Goal: Task Accomplishment & Management: Manage account settings

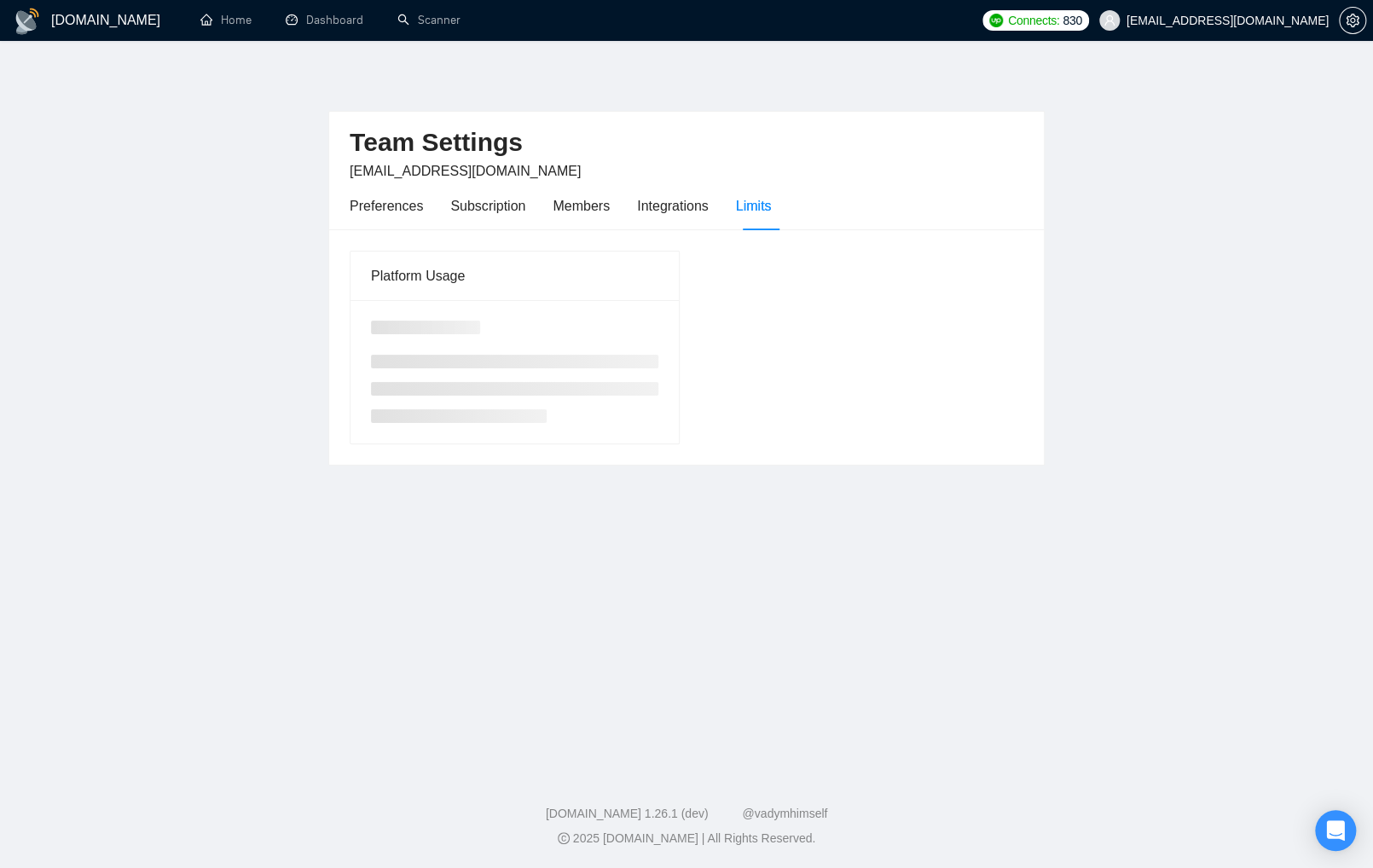
click at [180, 580] on main "Team Settings Abu.Turab@insol360.com Preferences Subscription Members Integrati…" at bounding box center [686, 402] width 1318 height 668
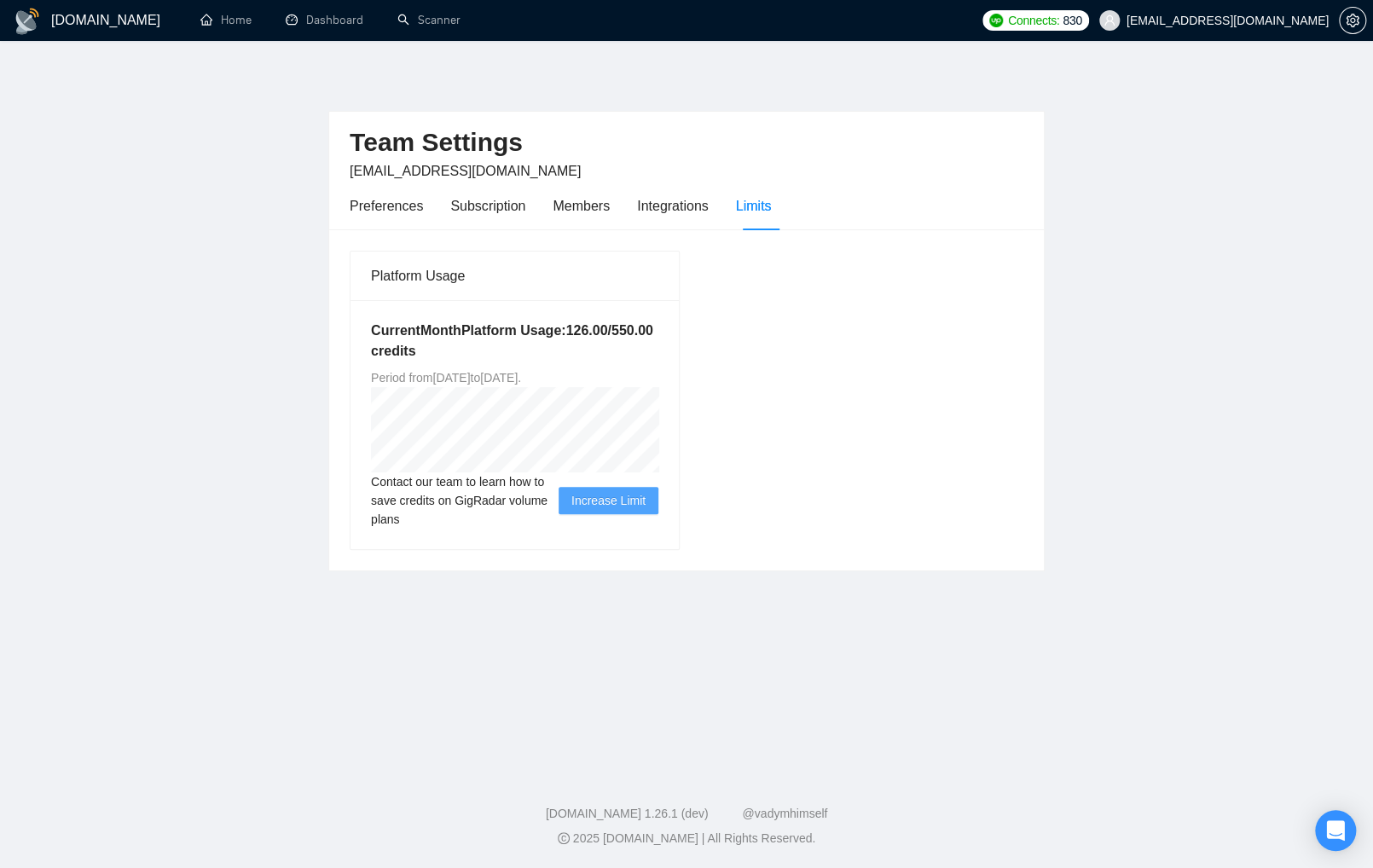
drag, startPoint x: 62, startPoint y: 547, endPoint x: 132, endPoint y: 262, distance: 293.5
click at [62, 546] on main "Team Settings Abu.Turab@insol360.com Preferences Subscription Members Integrati…" at bounding box center [686, 402] width 1318 height 668
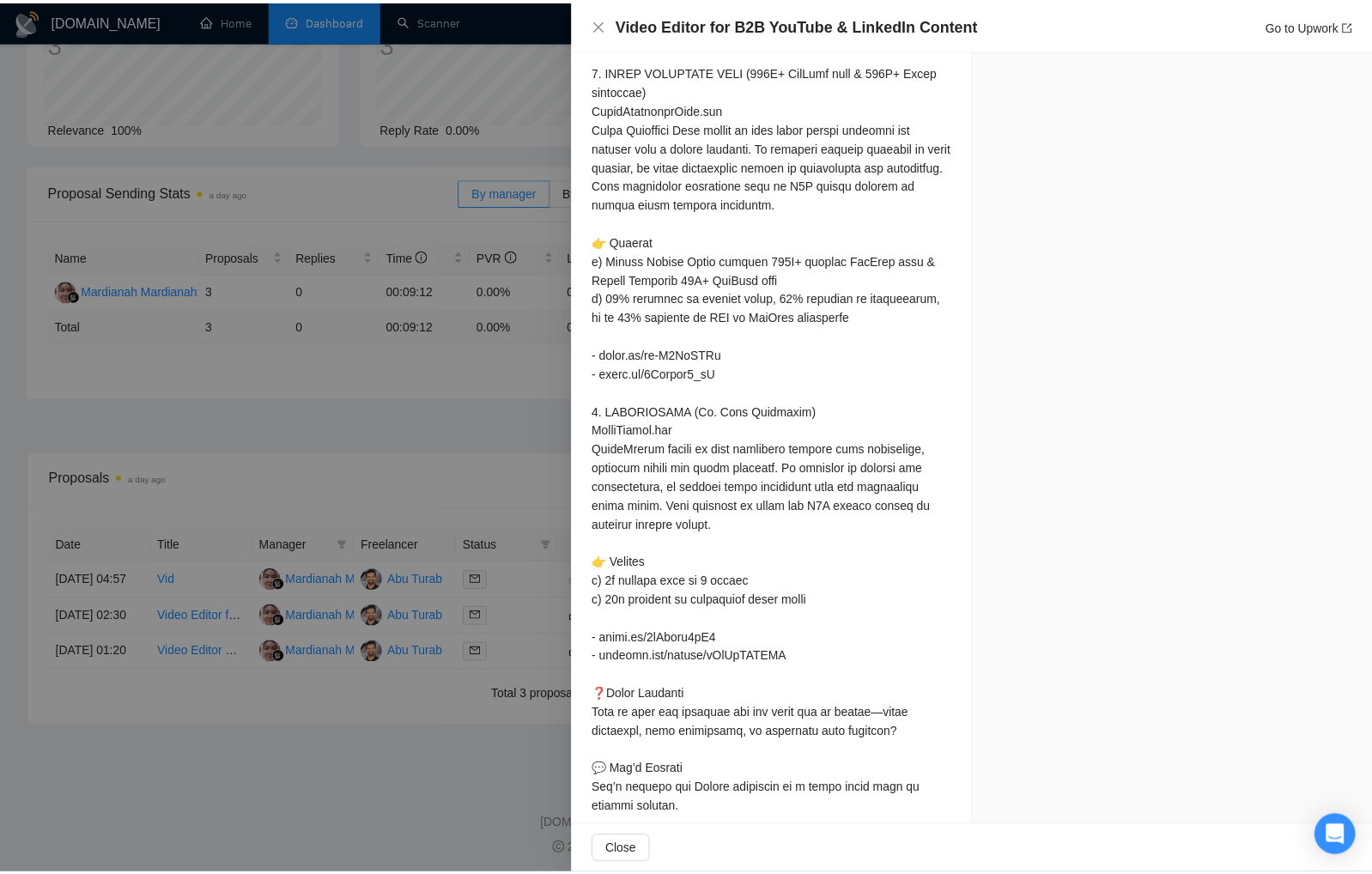
scroll to position [2154, 0]
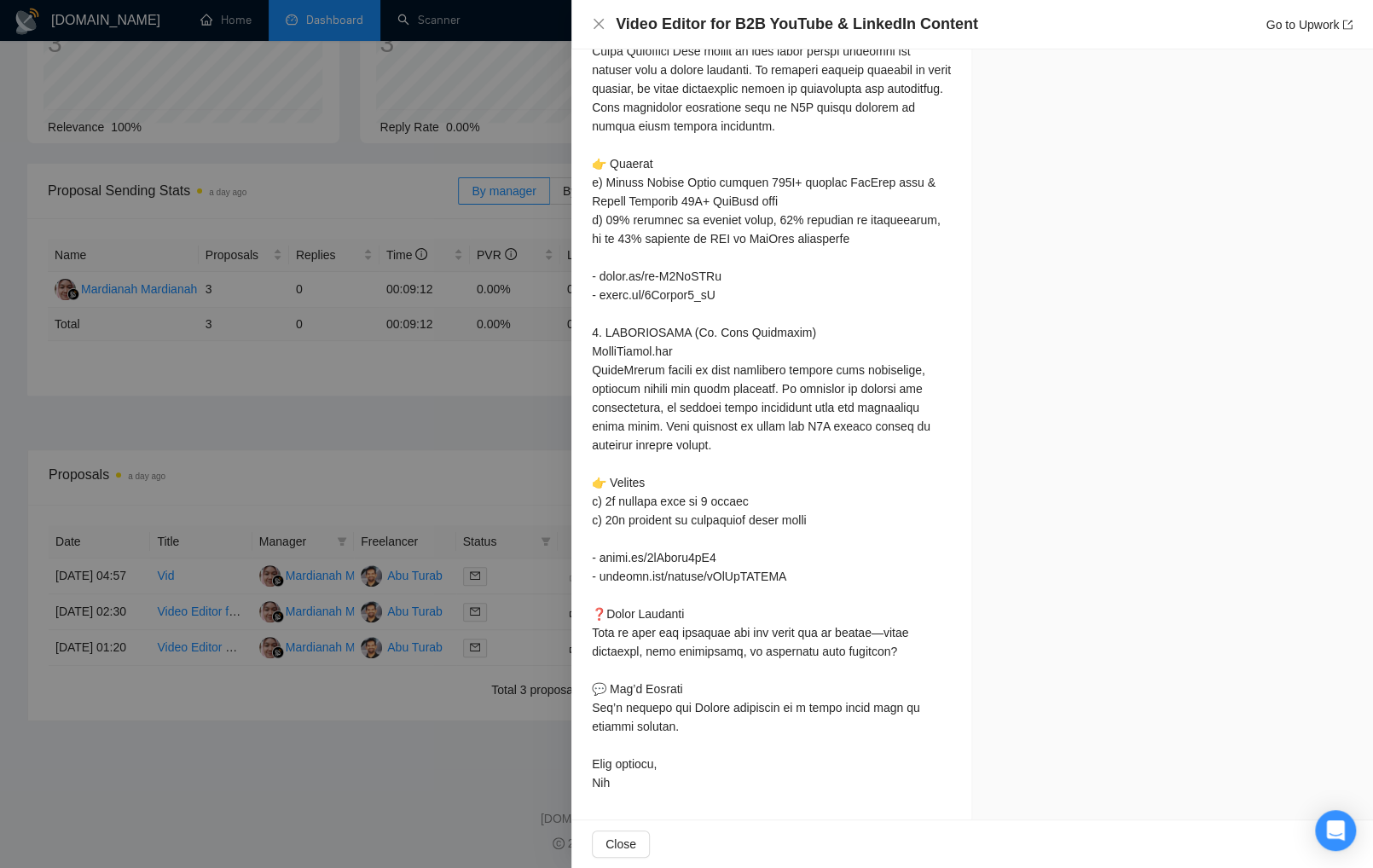
click at [461, 403] on div at bounding box center [686, 434] width 1373 height 868
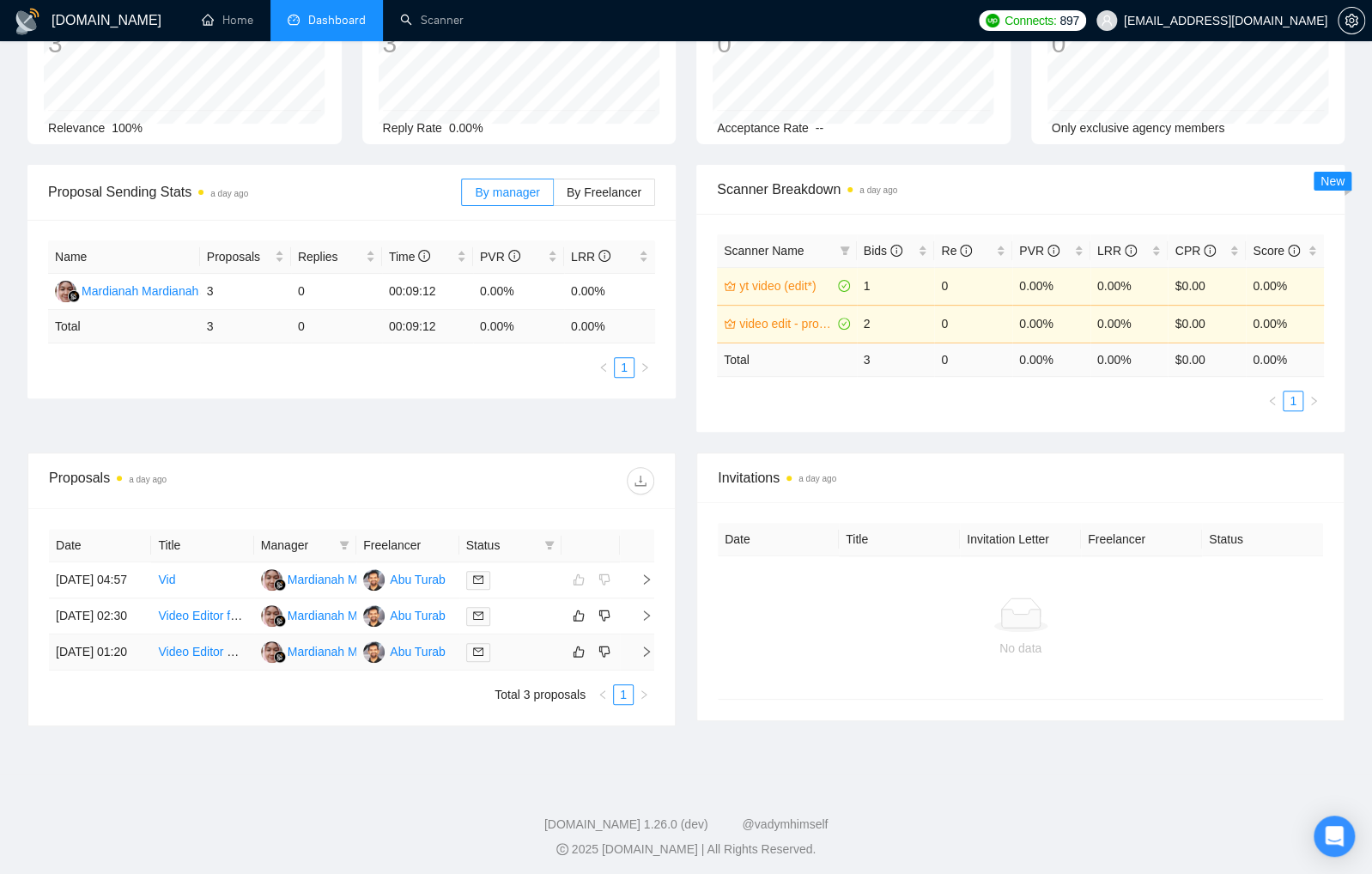
click at [522, 662] on div at bounding box center [511, 652] width 88 height 20
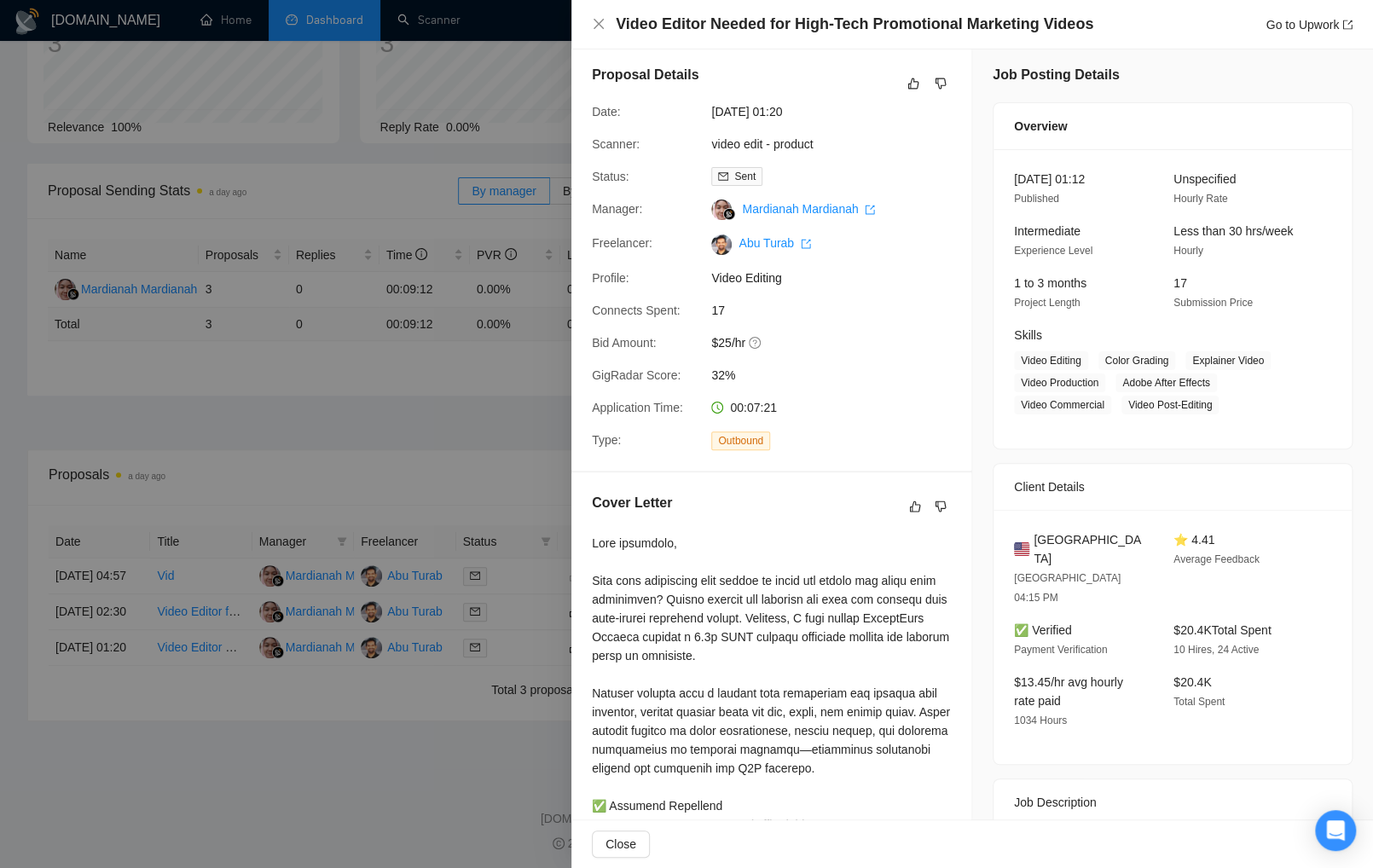
scroll to position [0, 0]
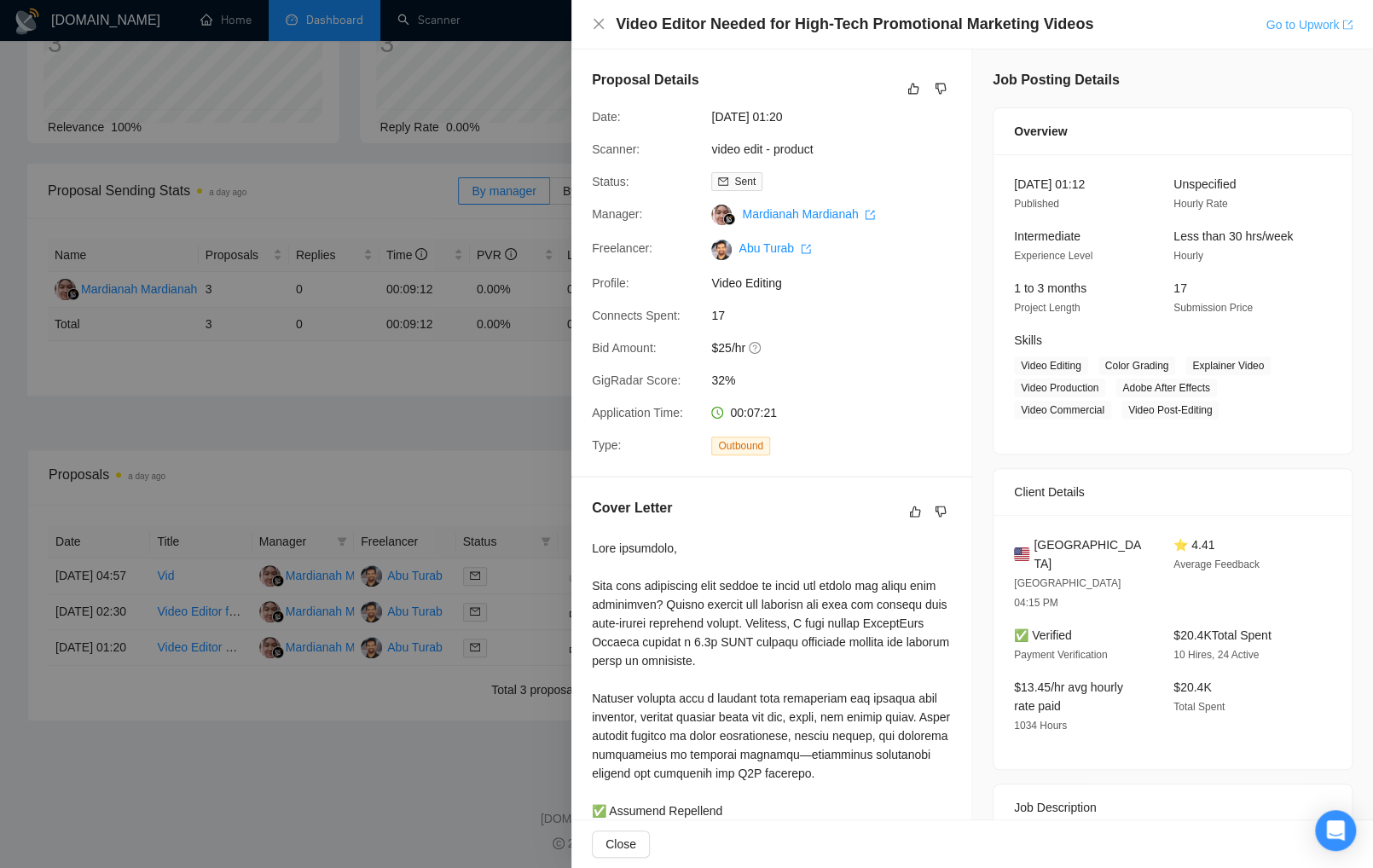
click at [1309, 27] on link "Go to Upwork" at bounding box center [1308, 24] width 87 height 13
click at [598, 23] on icon "close" at bounding box center [598, 23] width 10 height 10
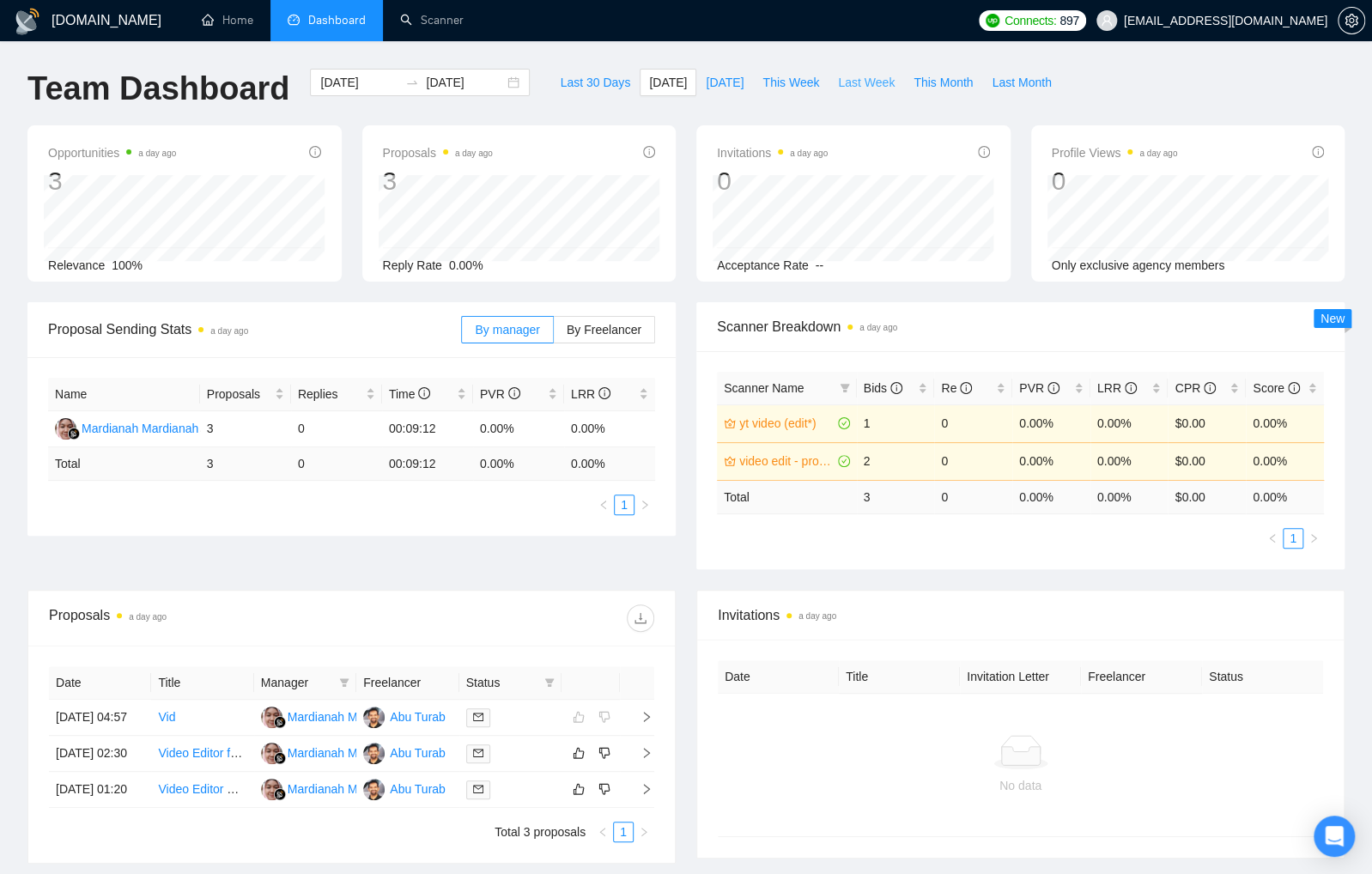
drag, startPoint x: 872, startPoint y: 76, endPoint x: 857, endPoint y: 115, distance: 41.8
click at [872, 77] on span "Last Week" at bounding box center [866, 82] width 57 height 19
type input "2025-09-08"
type input "2025-09-14"
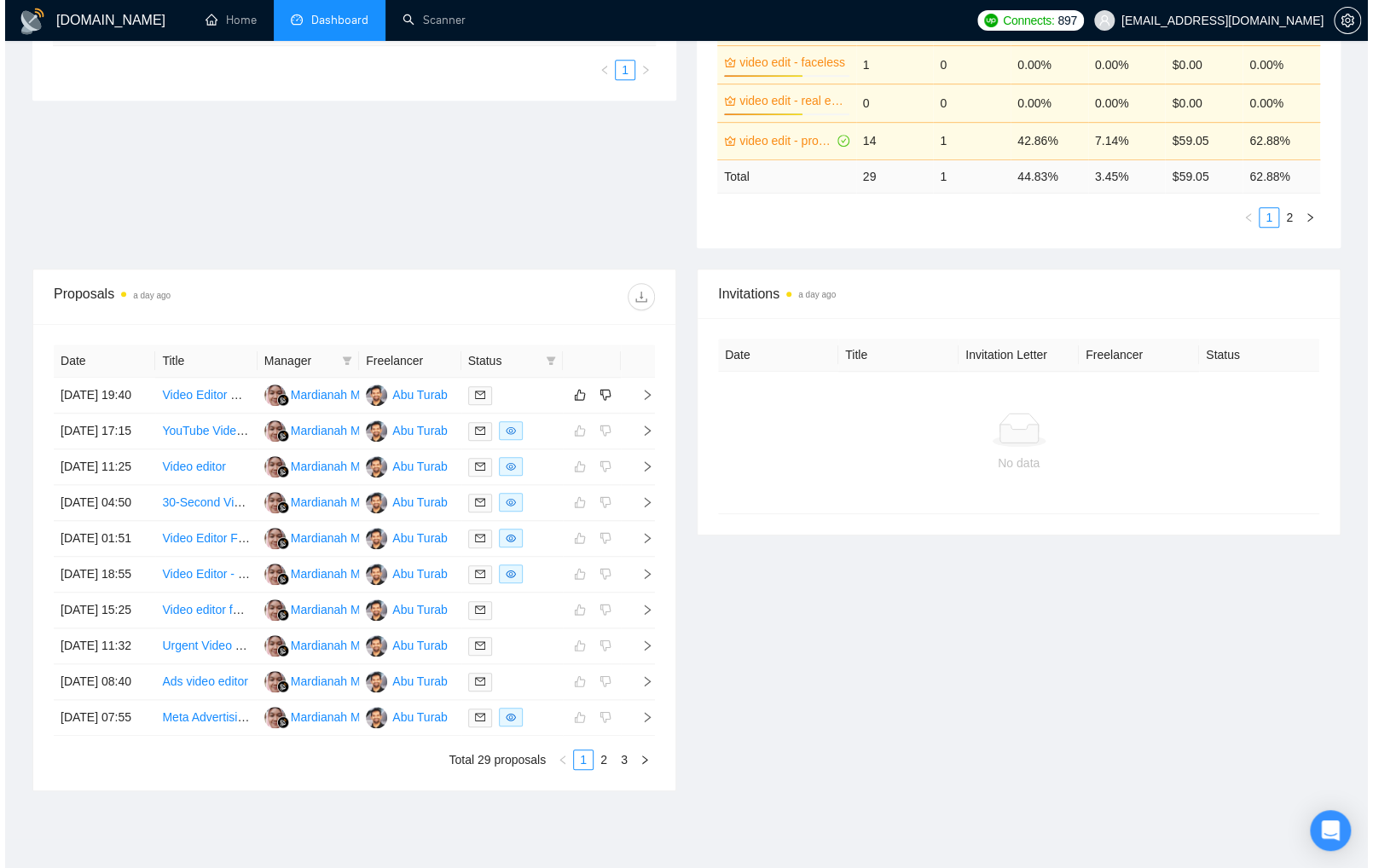
scroll to position [637, 0]
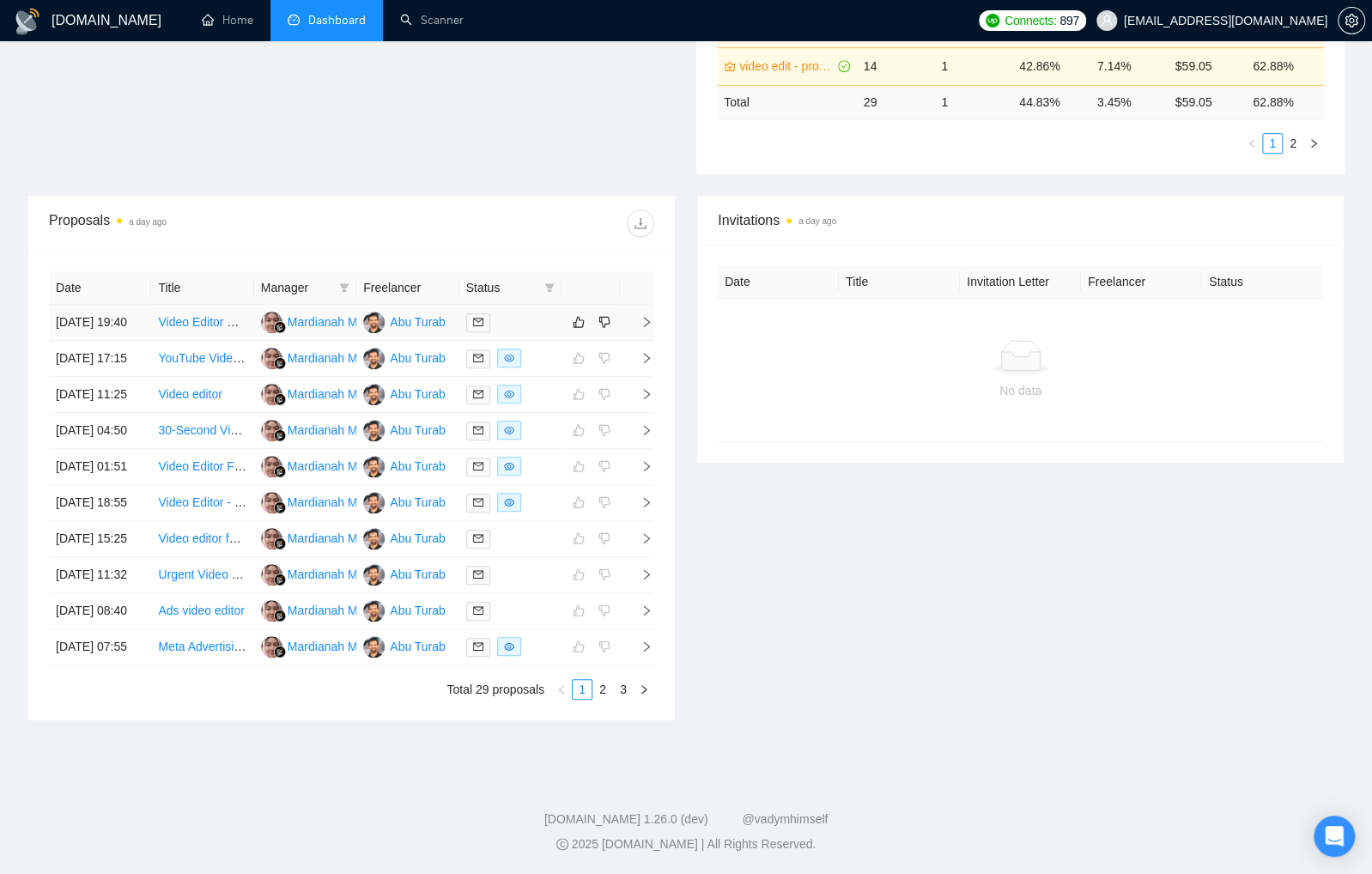
click at [538, 305] on td at bounding box center [510, 323] width 102 height 36
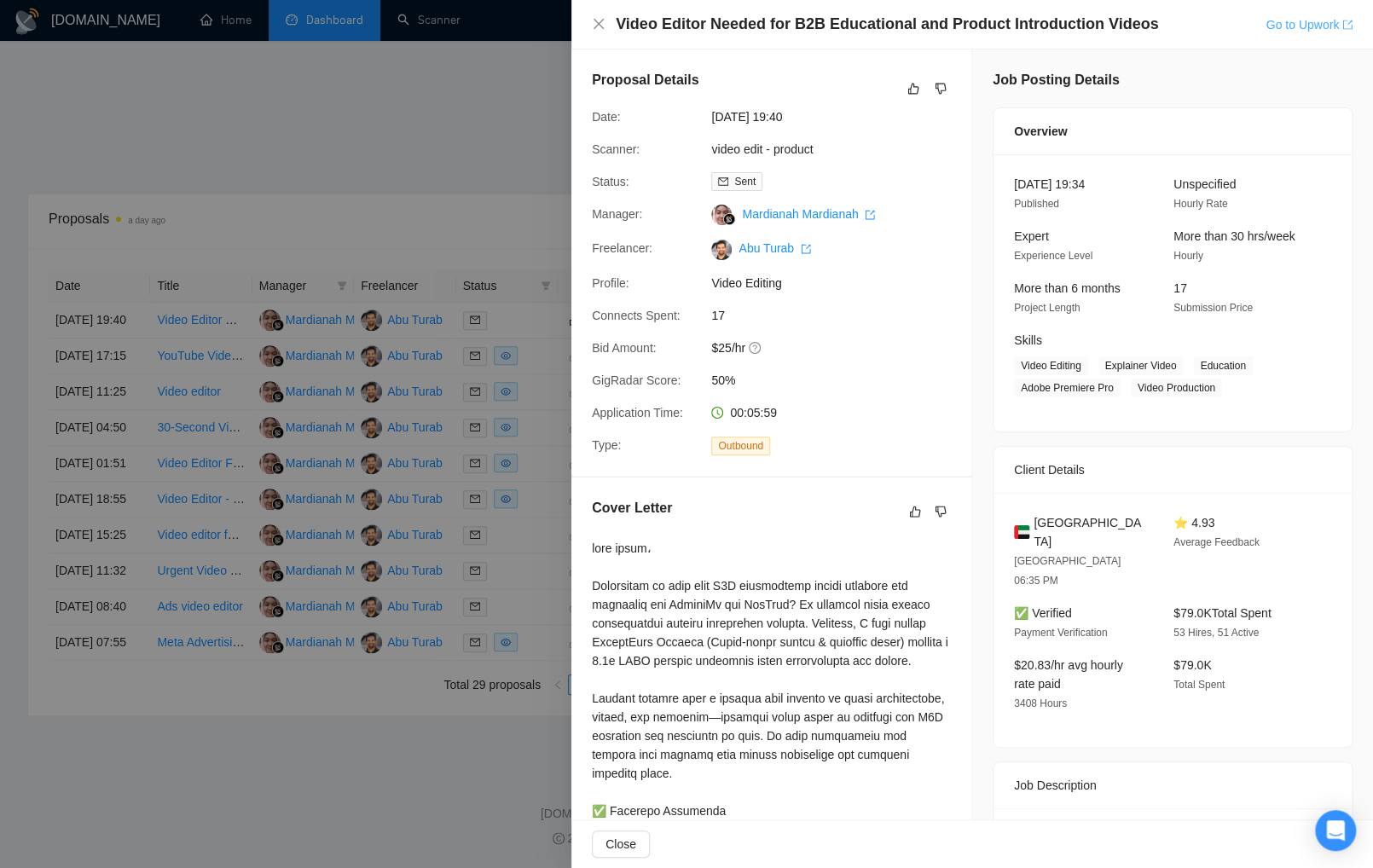
click at [1321, 22] on link "Go to Upwork" at bounding box center [1308, 24] width 87 height 13
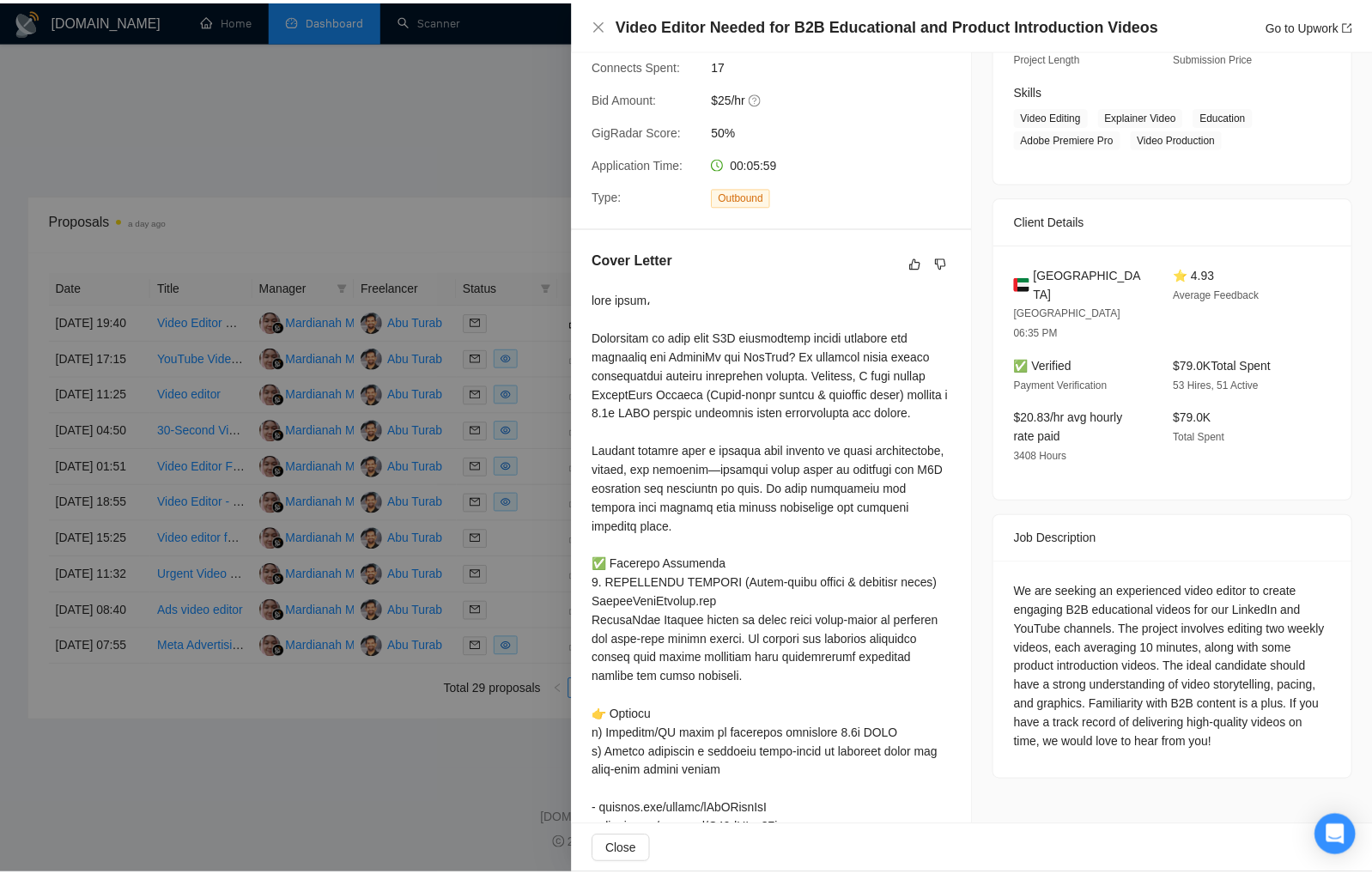
scroll to position [0, 0]
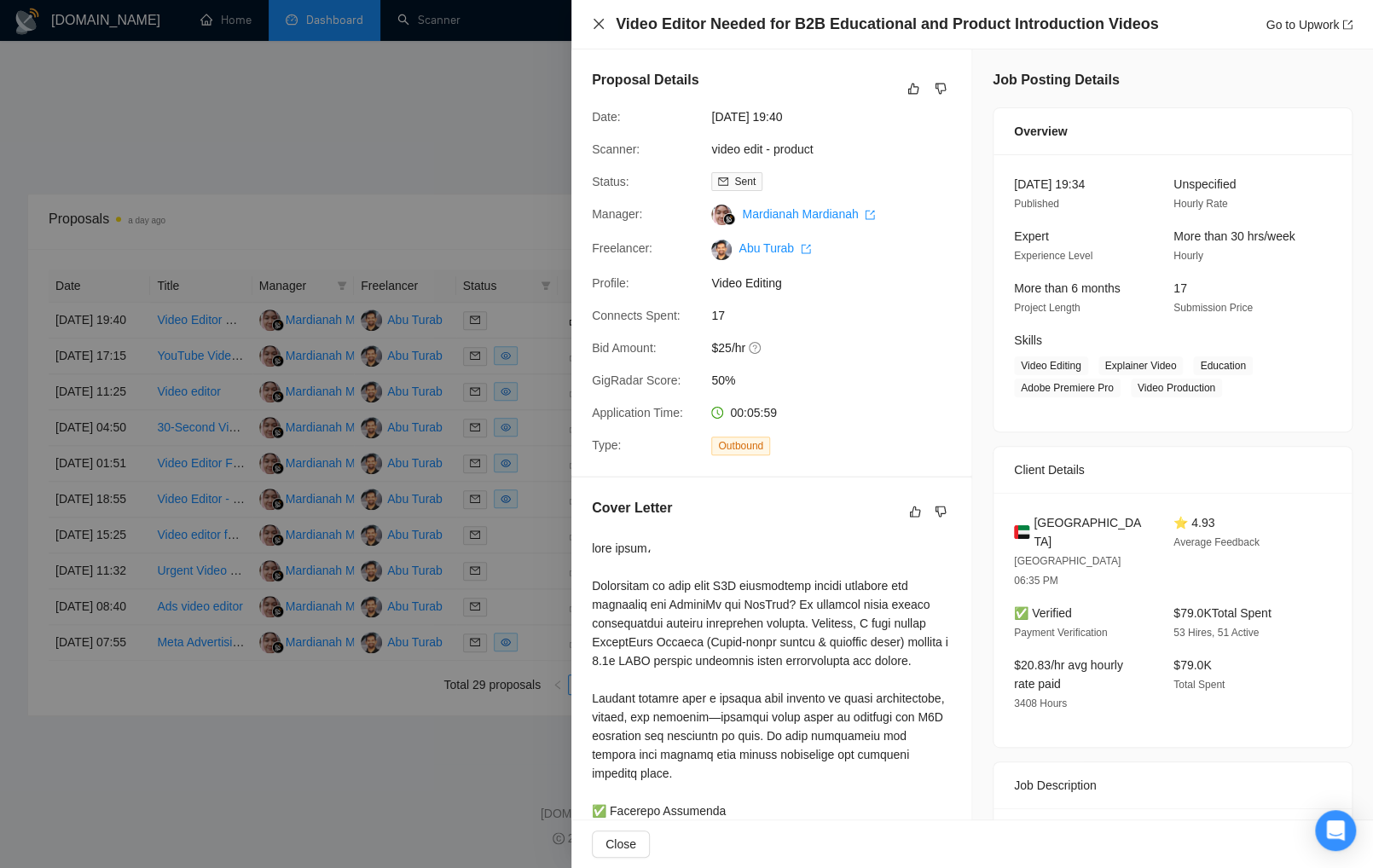
click at [596, 25] on icon "close" at bounding box center [598, 23] width 13 height 13
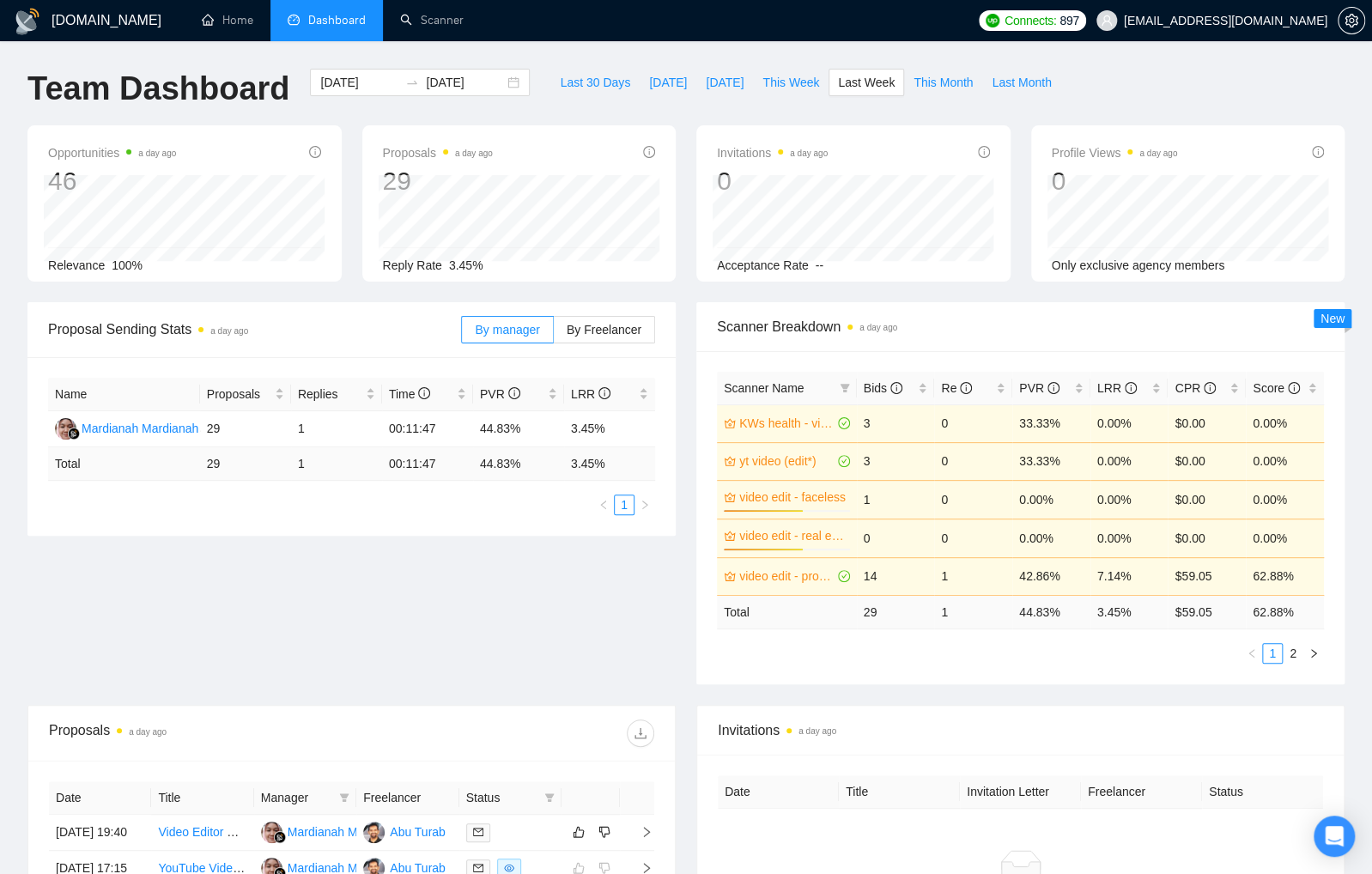
click at [684, 286] on div "Opportunities a day ago 46 Relevance 100% Proposals a day ago 29 2025-09-14 Sen…" at bounding box center [686, 214] width 1338 height 177
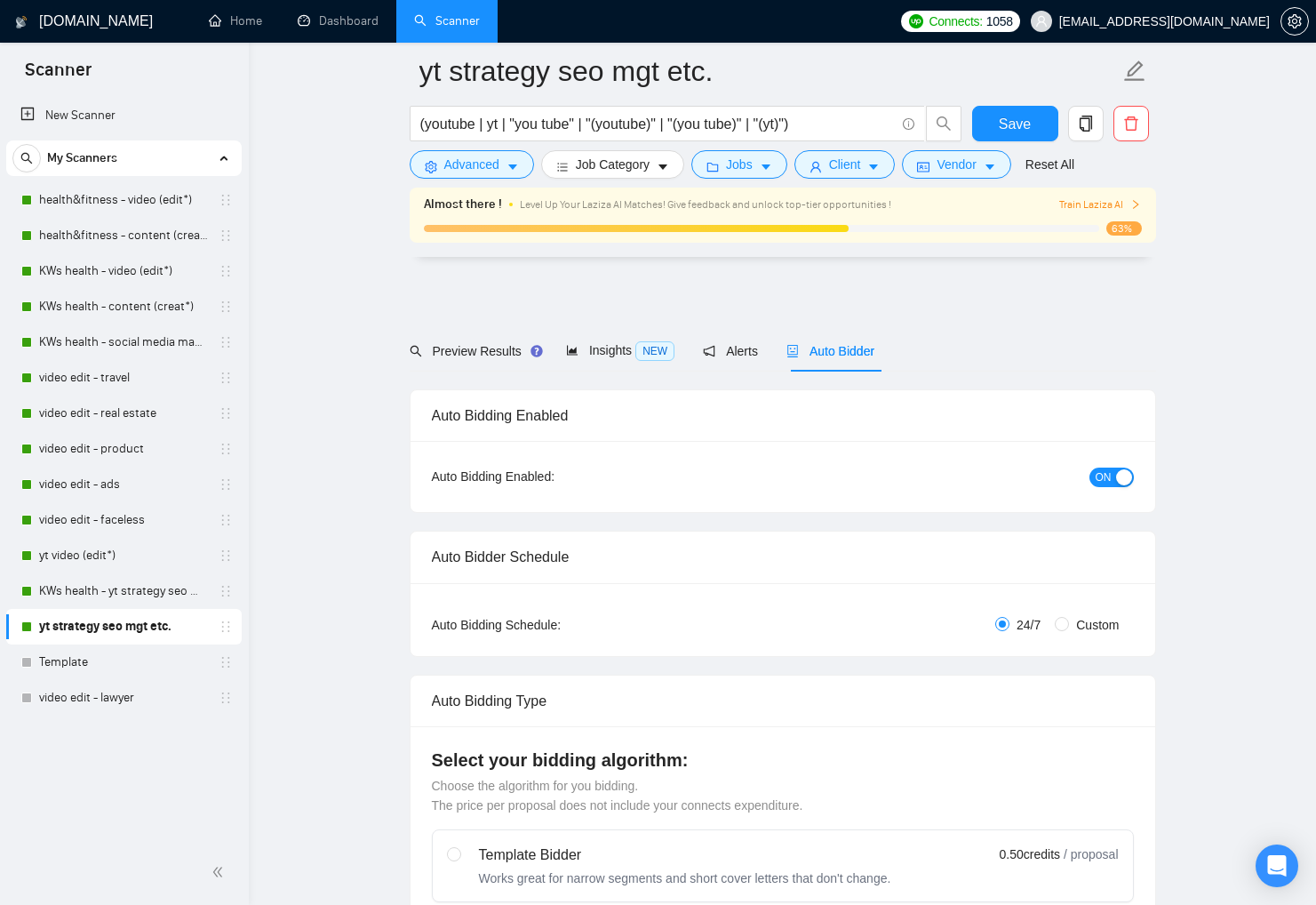
scroll to position [4058, 0]
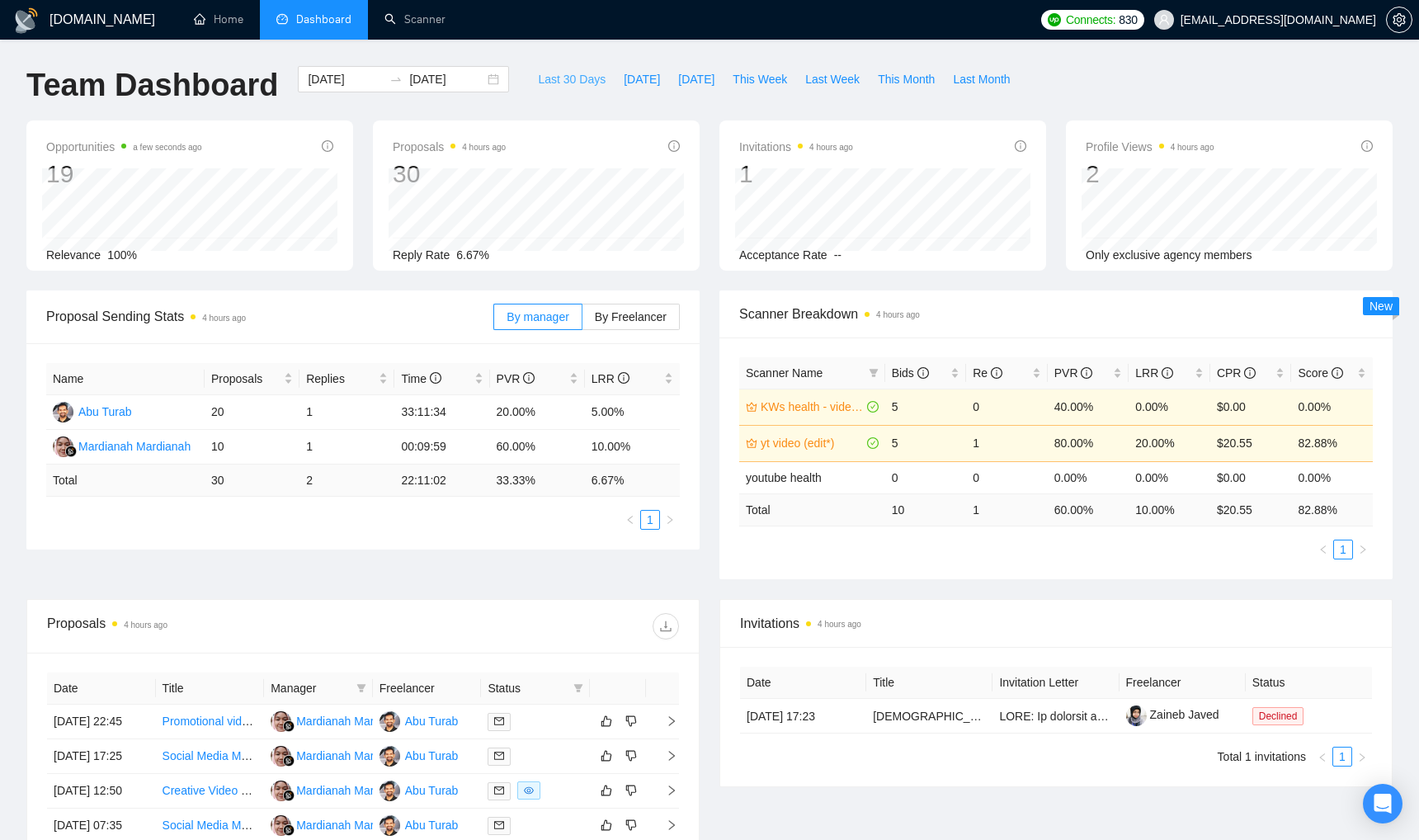
click at [568, 82] on span "Last 30 Days" at bounding box center [571, 79] width 68 height 18
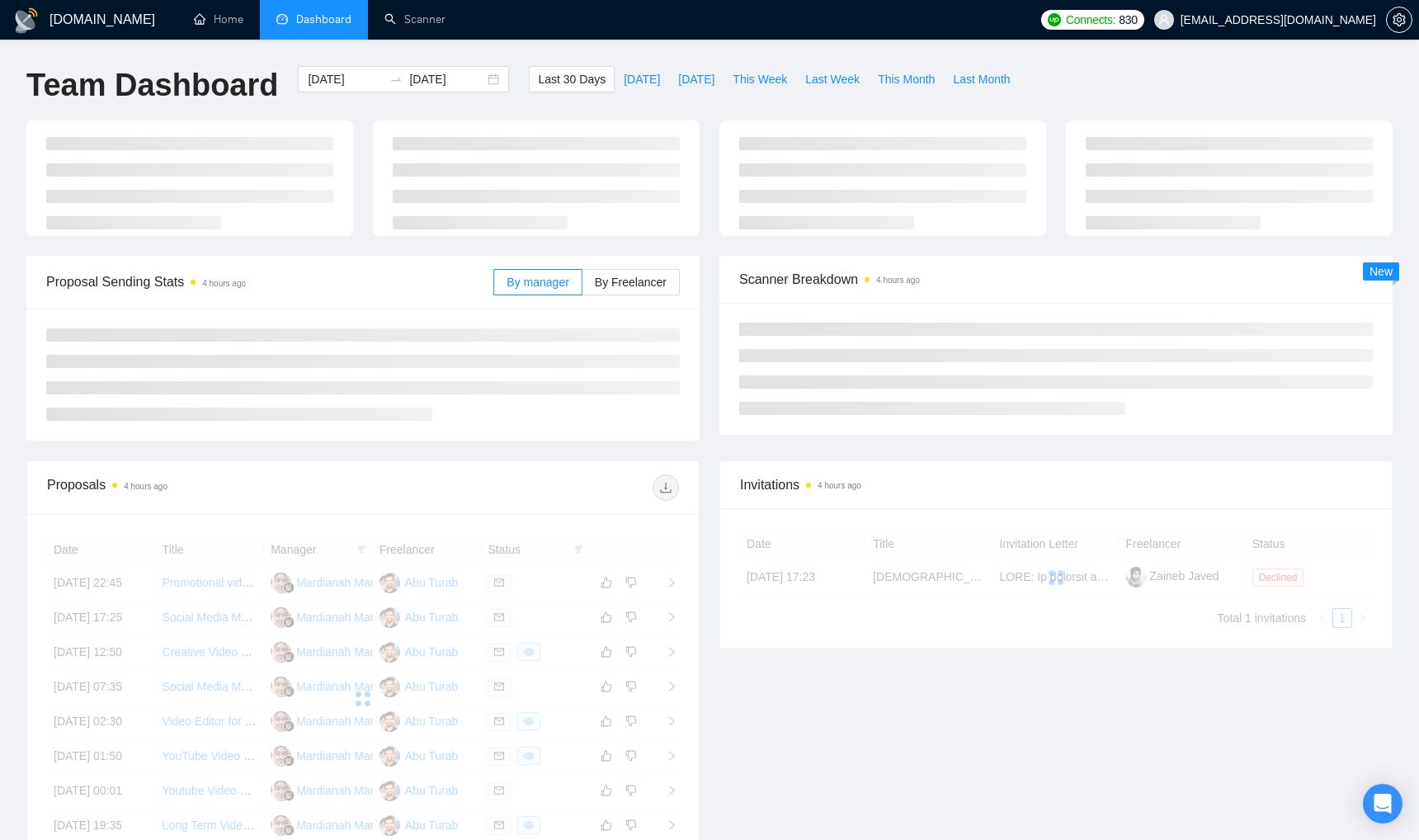
type input "[DATE]"
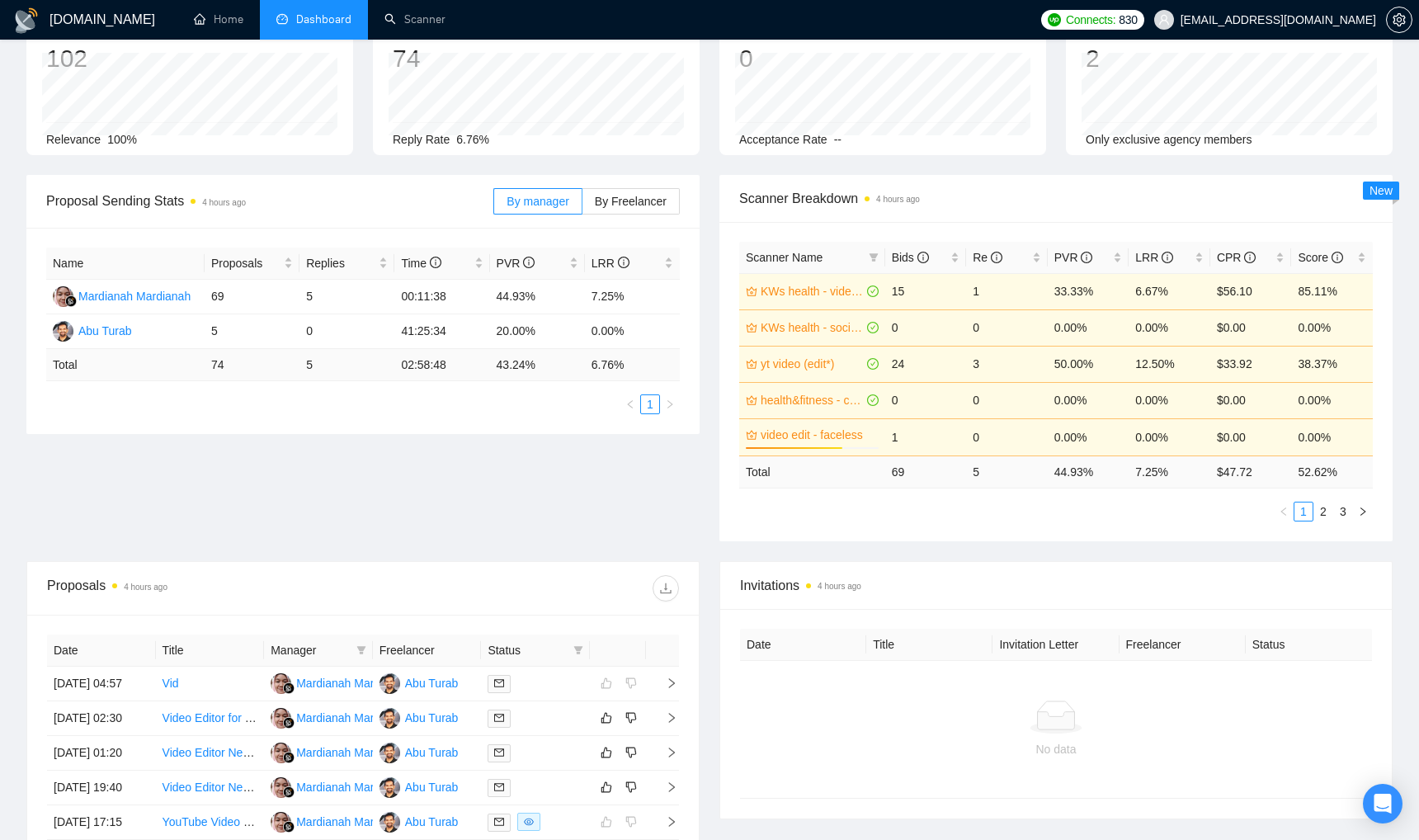
scroll to position [113, 0]
click at [705, 222] on div "Proposal Sending Stats 4 hours ago By manager By Freelancer Name Proposals Repl…" at bounding box center [362, 307] width 693 height 259
